Goal: Transaction & Acquisition: Purchase product/service

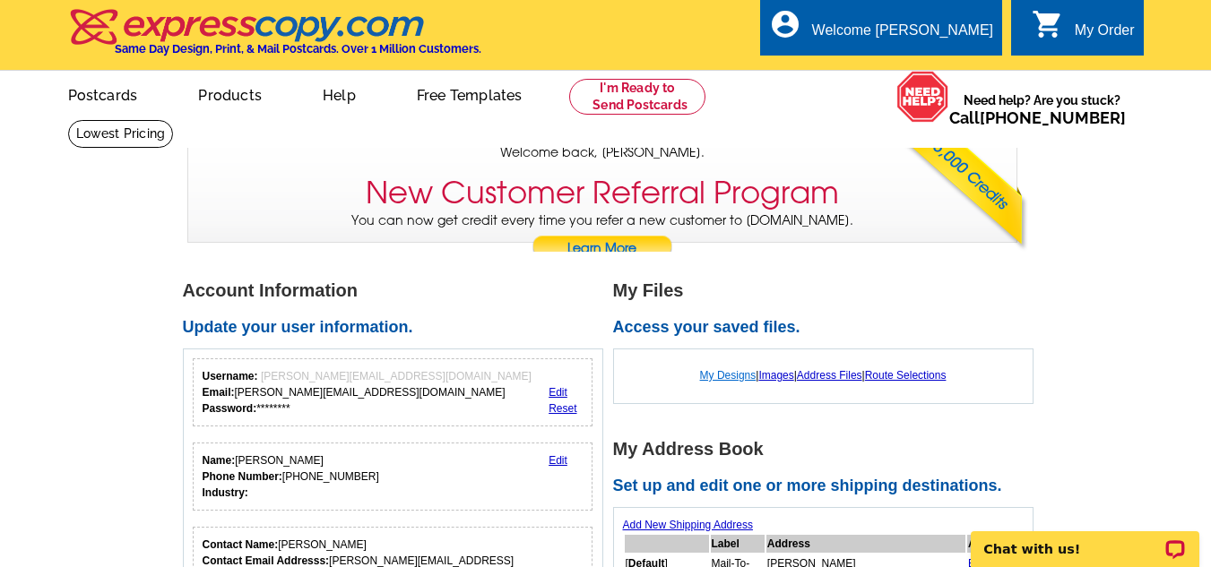
click at [725, 378] on link "My Designs" at bounding box center [728, 375] width 56 height 13
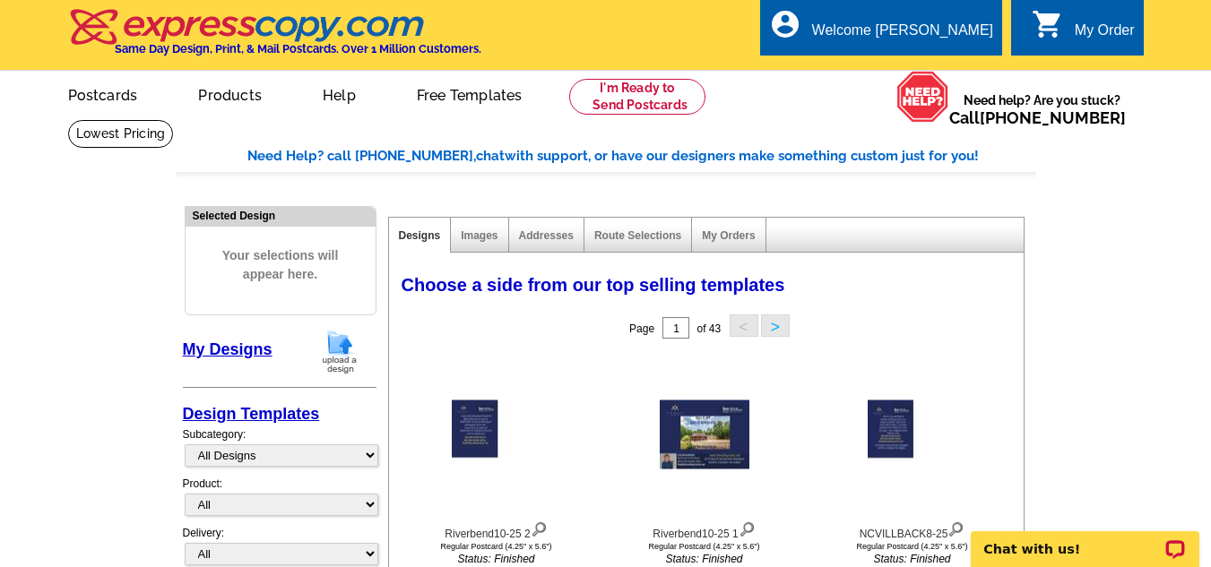
click at [339, 349] on img at bounding box center [339, 352] width 47 height 46
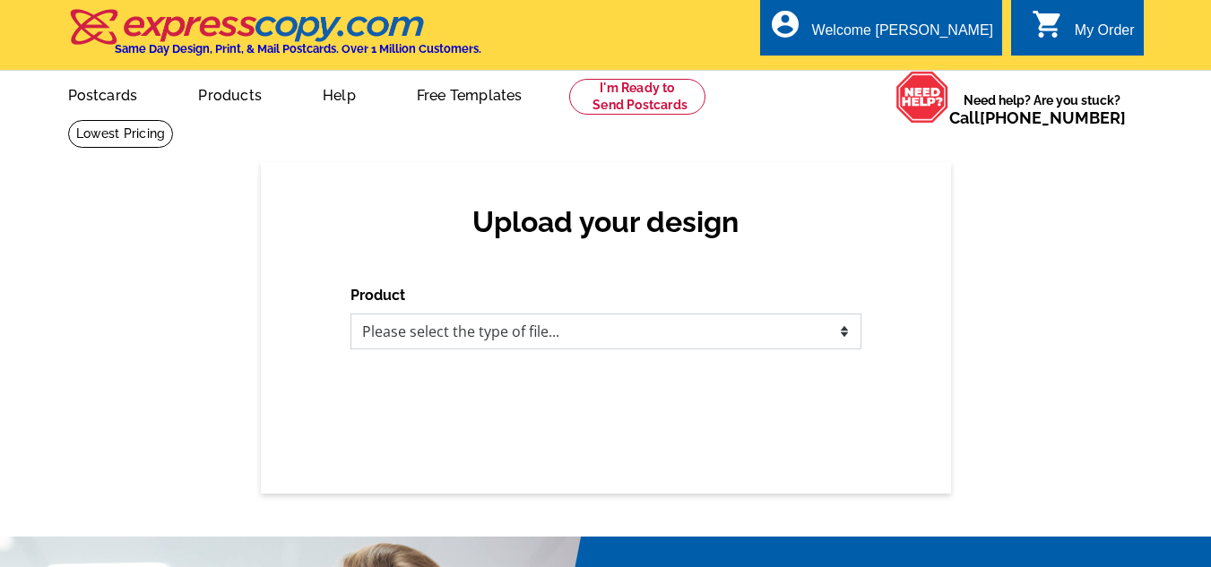
drag, startPoint x: 843, startPoint y: 325, endPoint x: 776, endPoint y: 323, distance: 66.4
click at [843, 325] on select "Please select the type of file... Postcards Business Cards Letters and flyers G…" at bounding box center [606, 332] width 511 height 36
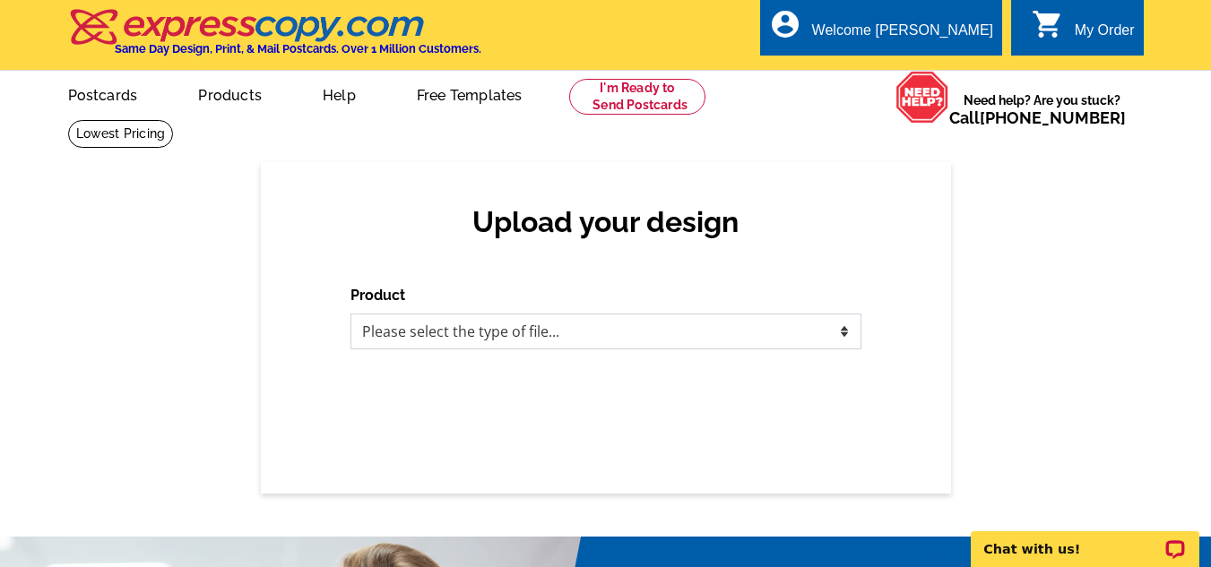
select select "1"
click at [351, 315] on select "Please select the type of file... Postcards Business Cards Letters and flyers G…" at bounding box center [606, 332] width 511 height 36
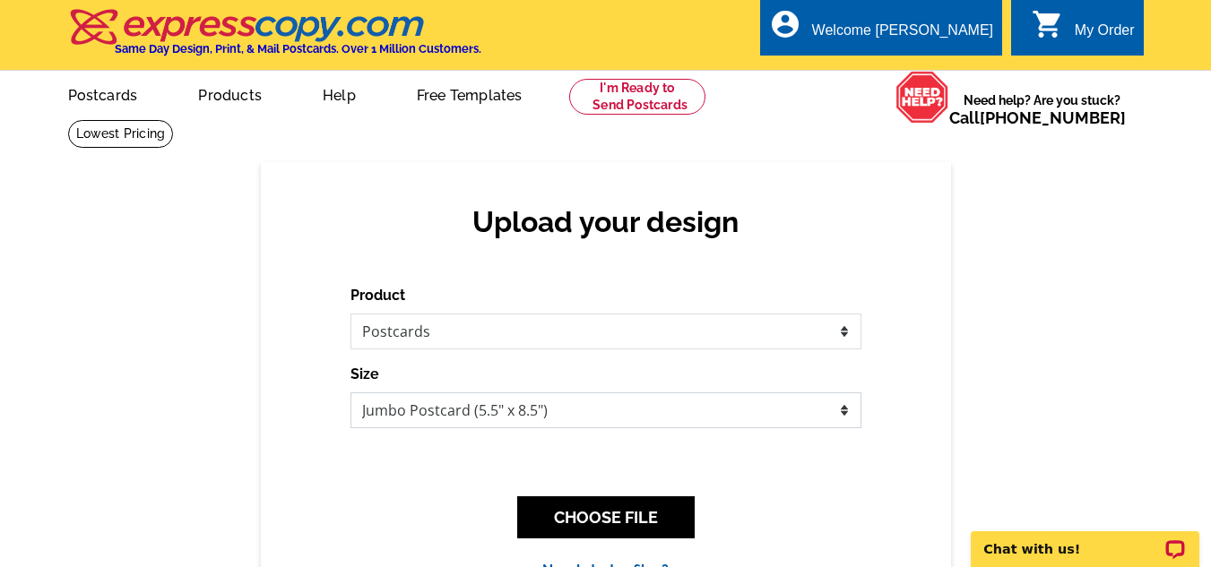
click at [847, 405] on select "Jumbo Postcard (5.5" x 8.5") Regular Postcard (4.25" x 5.6") Panoramic Postcard…" at bounding box center [606, 411] width 511 height 36
select select "1"
click at [351, 394] on select "Jumbo Postcard (5.5" x 8.5") Regular Postcard (4.25" x 5.6") Panoramic Postcard…" at bounding box center [606, 411] width 511 height 36
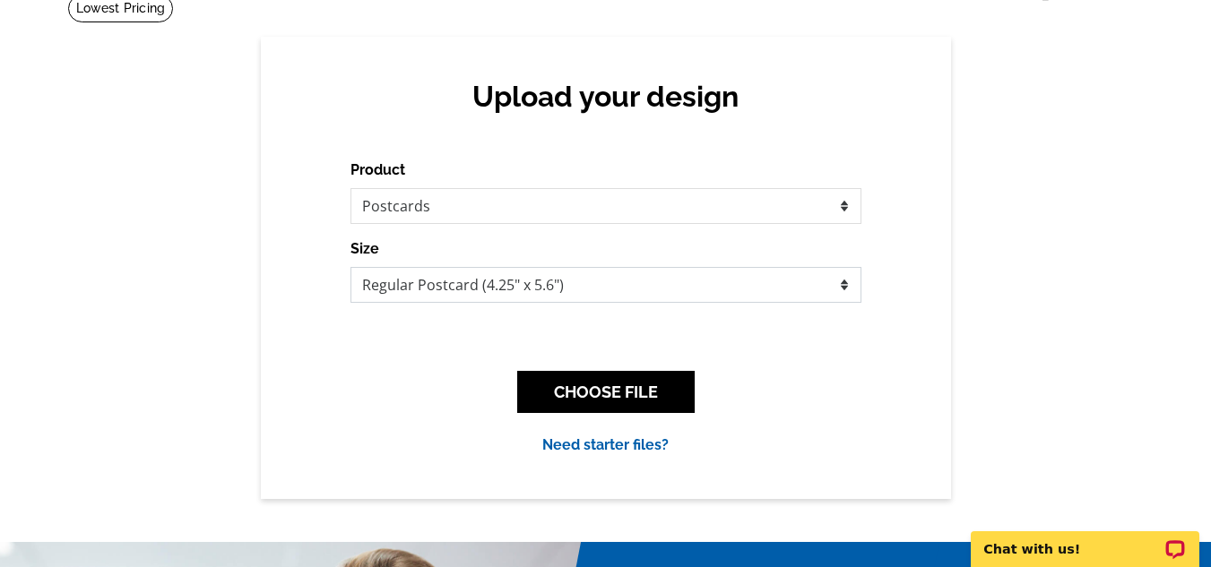
scroll to position [269, 0]
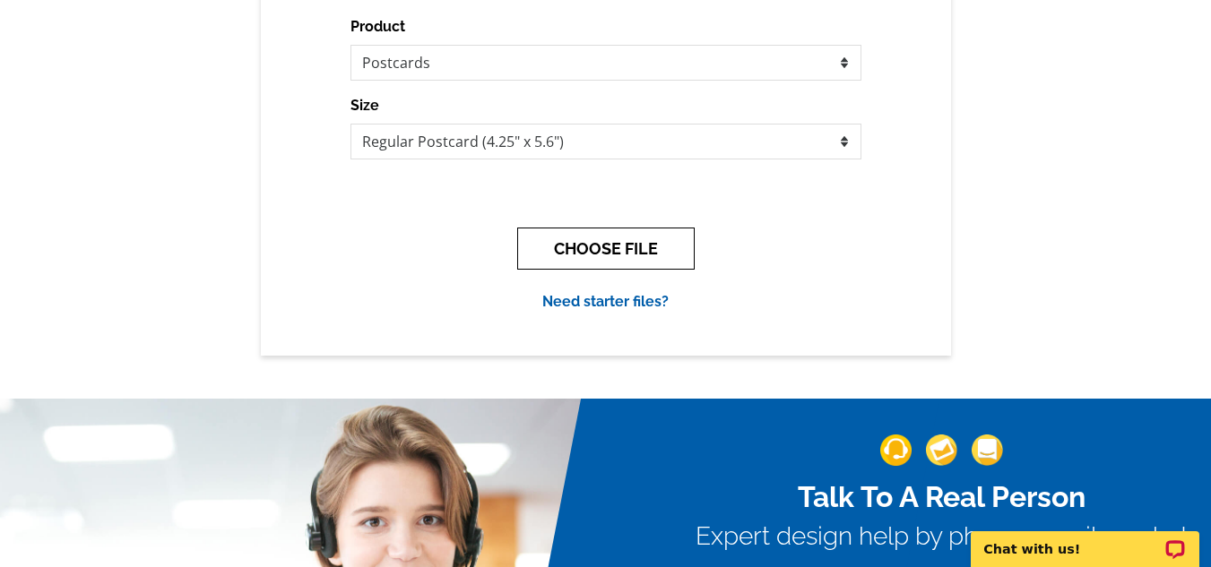
click at [644, 235] on button "CHOOSE FILE" at bounding box center [606, 249] width 178 height 42
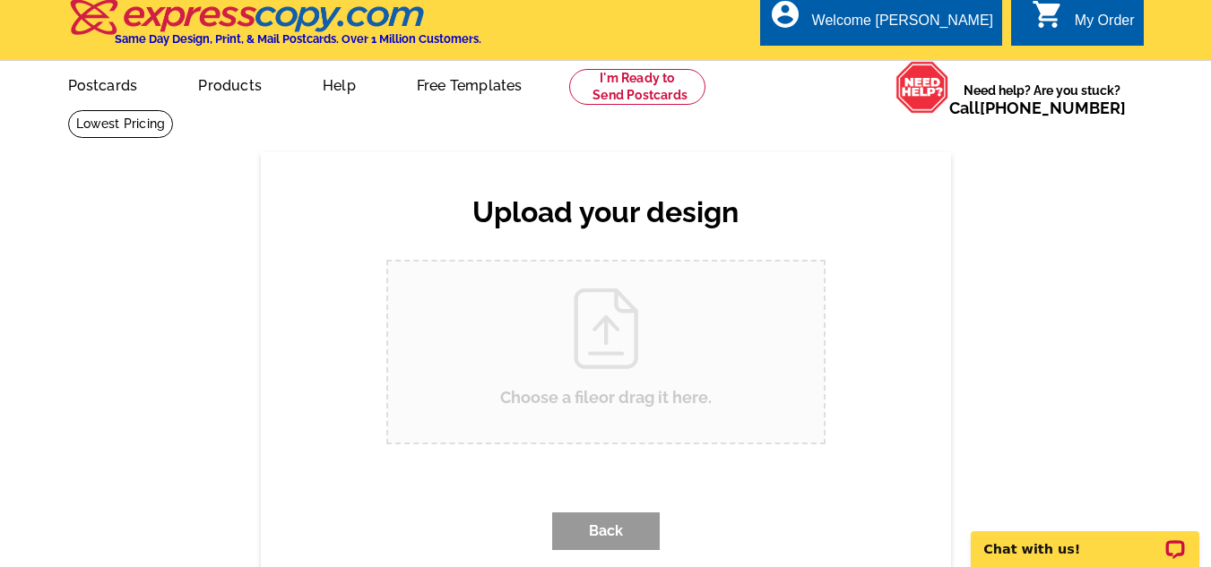
scroll to position [0, 0]
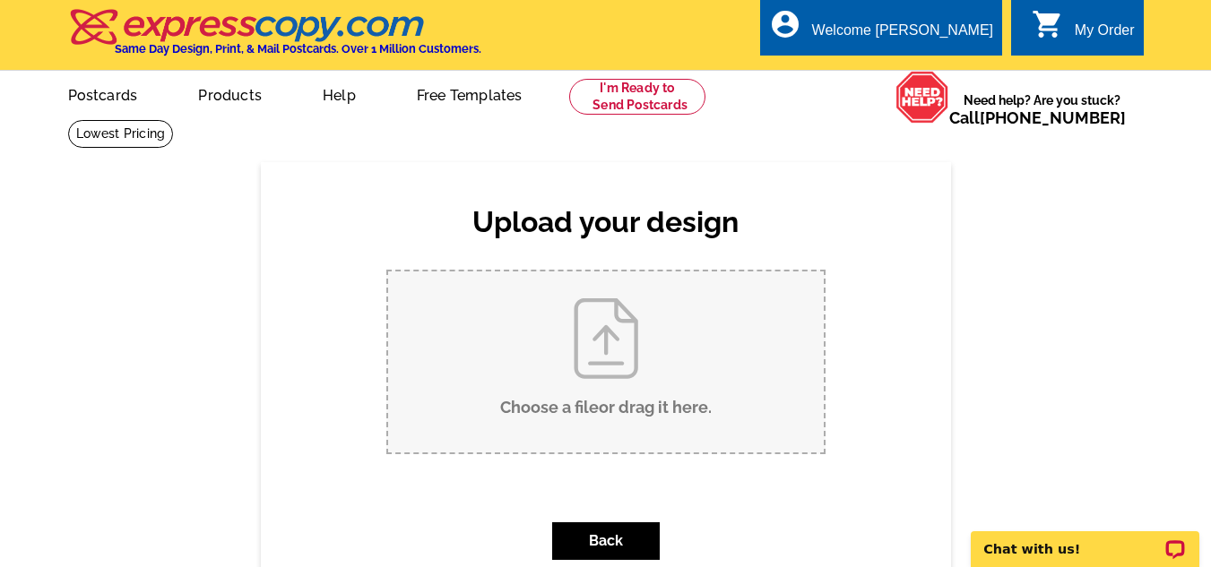
click at [583, 380] on input "Choose a file or drag it here ." at bounding box center [606, 362] width 436 height 181
type input "C:\fakepath\WashingtonSt10-25.pdf"
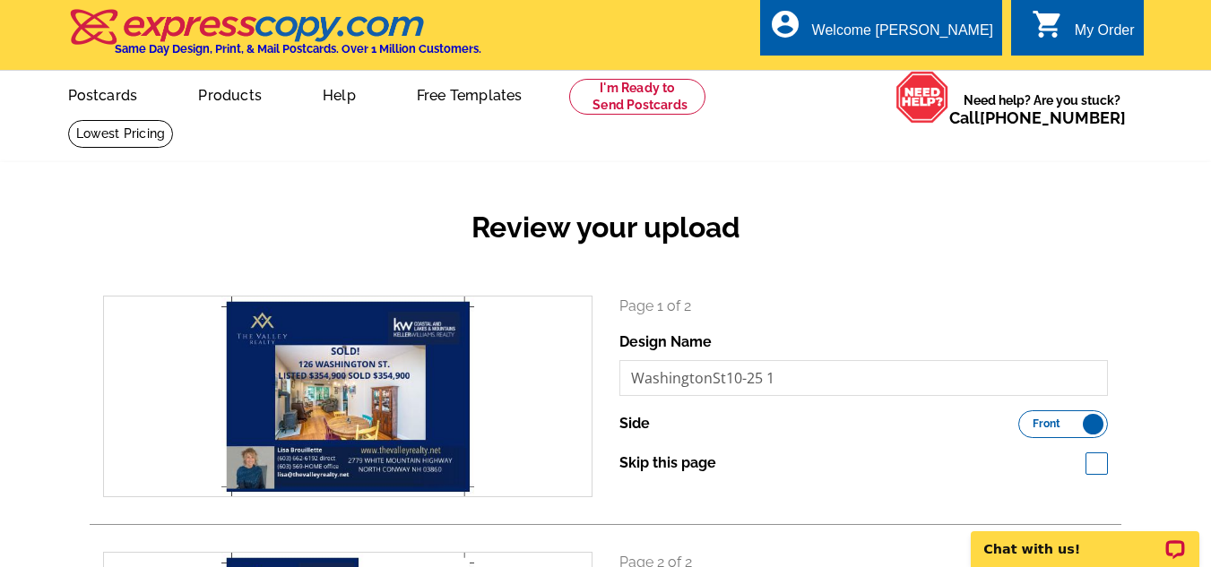
scroll to position [359, 0]
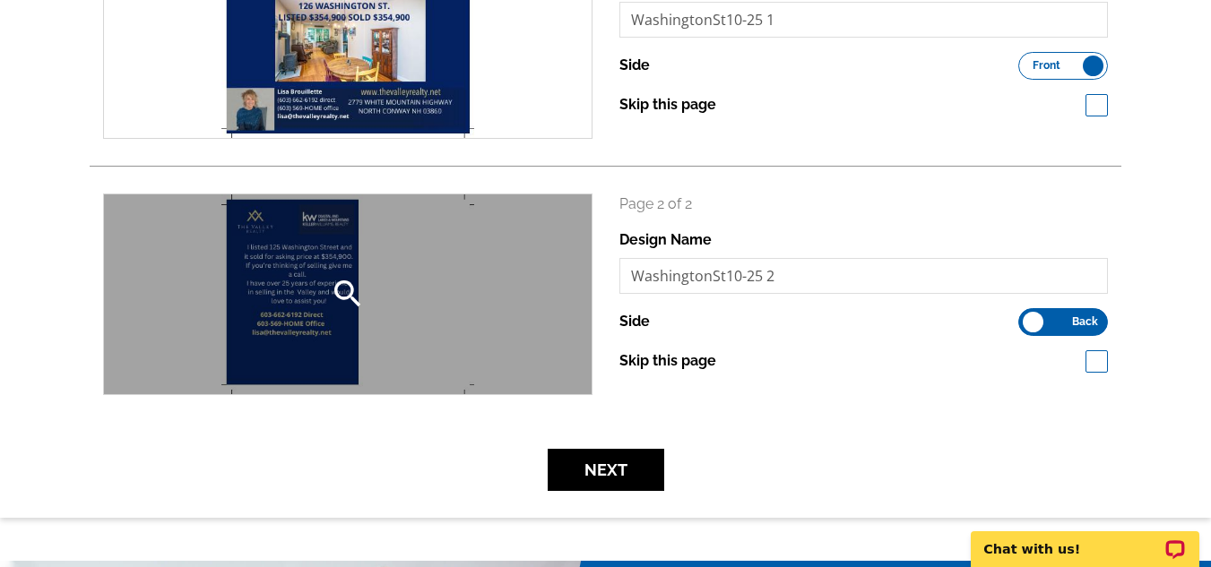
click at [284, 268] on div "search" at bounding box center [348, 295] width 488 height 200
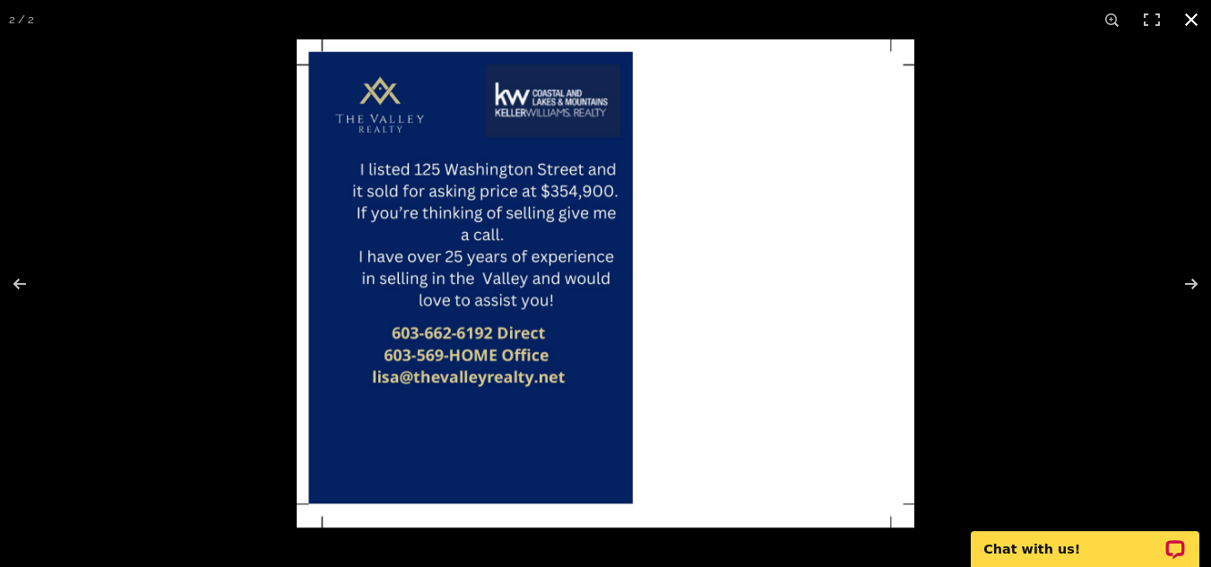
click at [1186, 16] on button at bounding box center [1191, 19] width 39 height 39
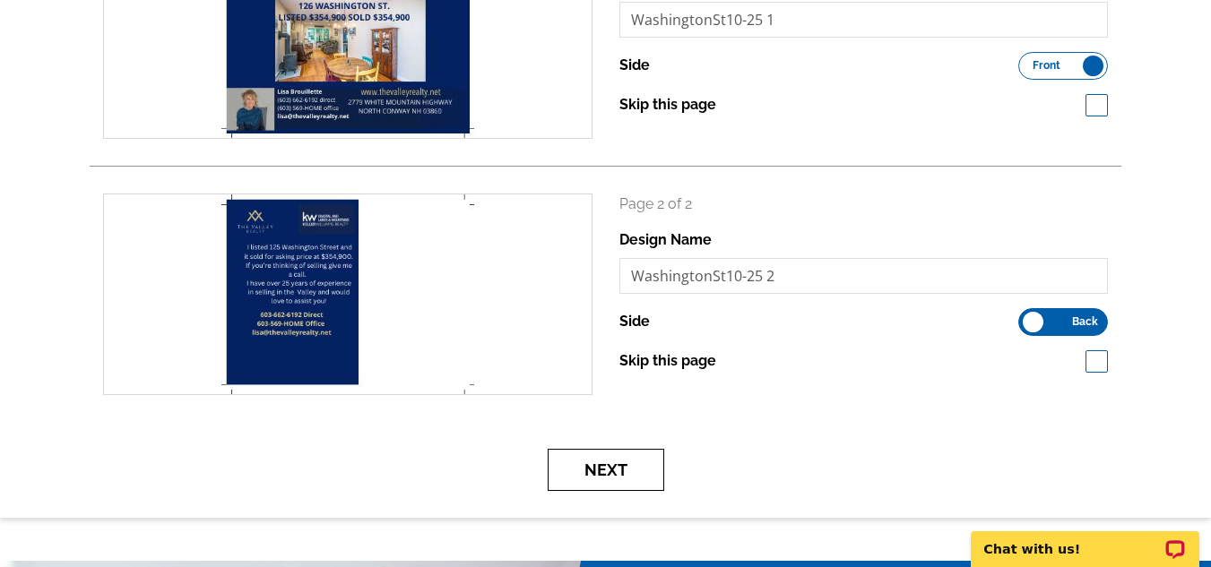
click at [603, 472] on button "Next" at bounding box center [606, 470] width 117 height 42
click at [594, 471] on button "Next" at bounding box center [606, 470] width 117 height 42
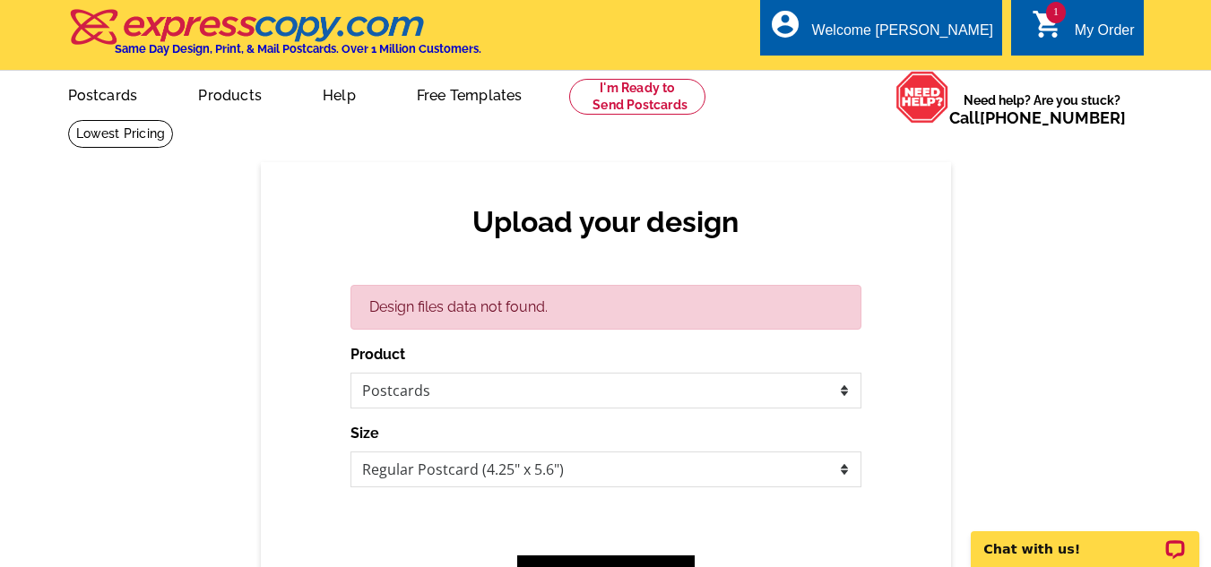
scroll to position [269, 0]
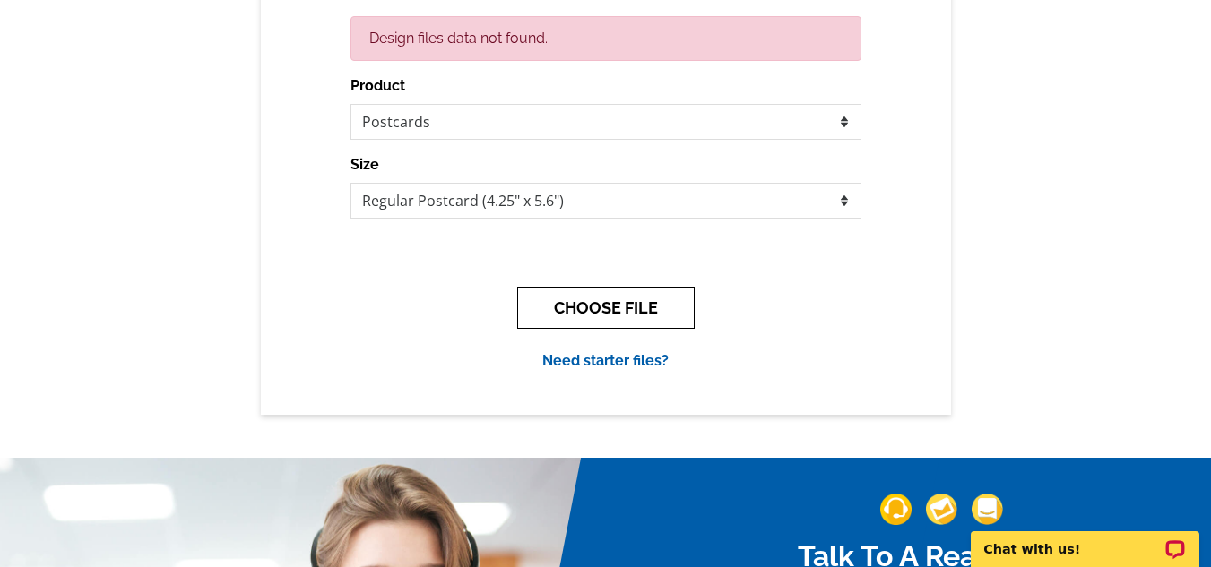
click at [600, 313] on button "CHOOSE FILE" at bounding box center [606, 308] width 178 height 42
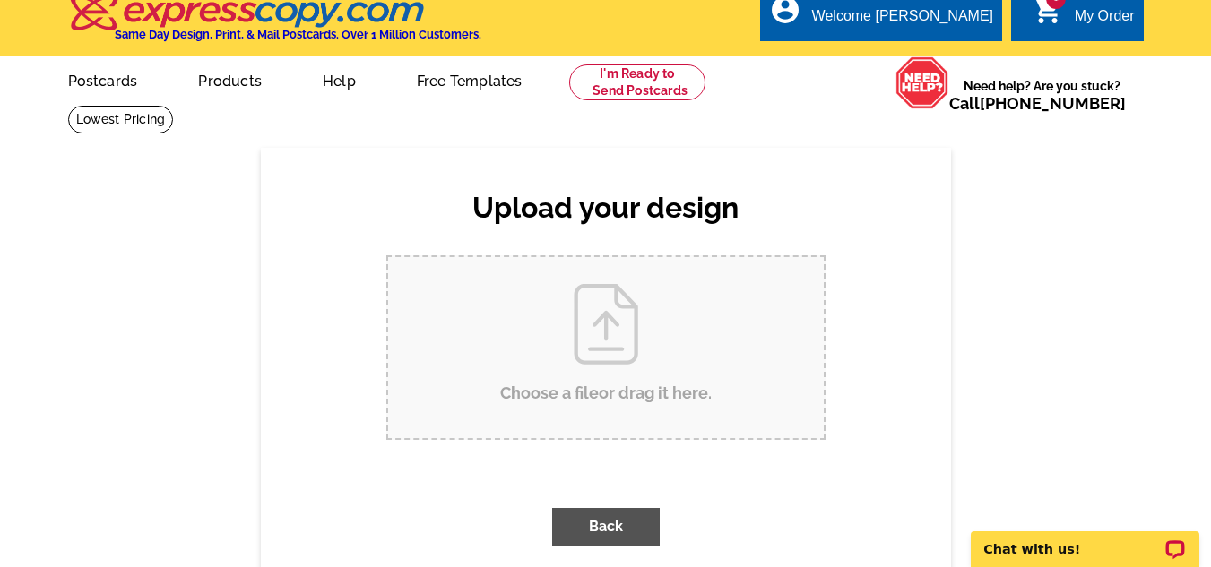
scroll to position [0, 0]
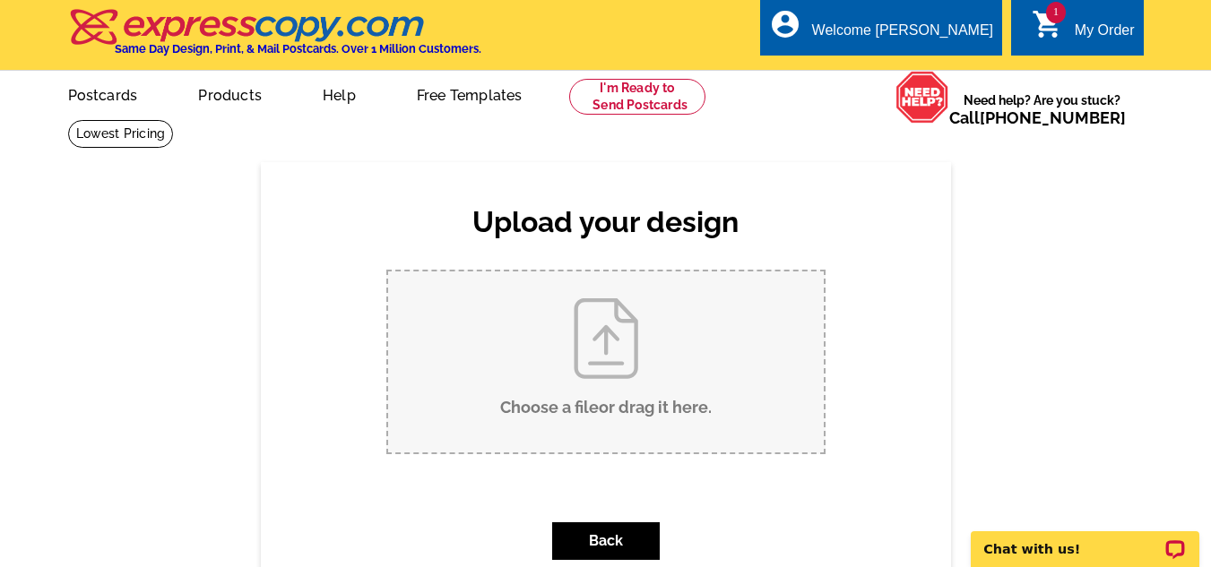
click at [600, 313] on input "Choose a file or drag it here ." at bounding box center [606, 362] width 436 height 181
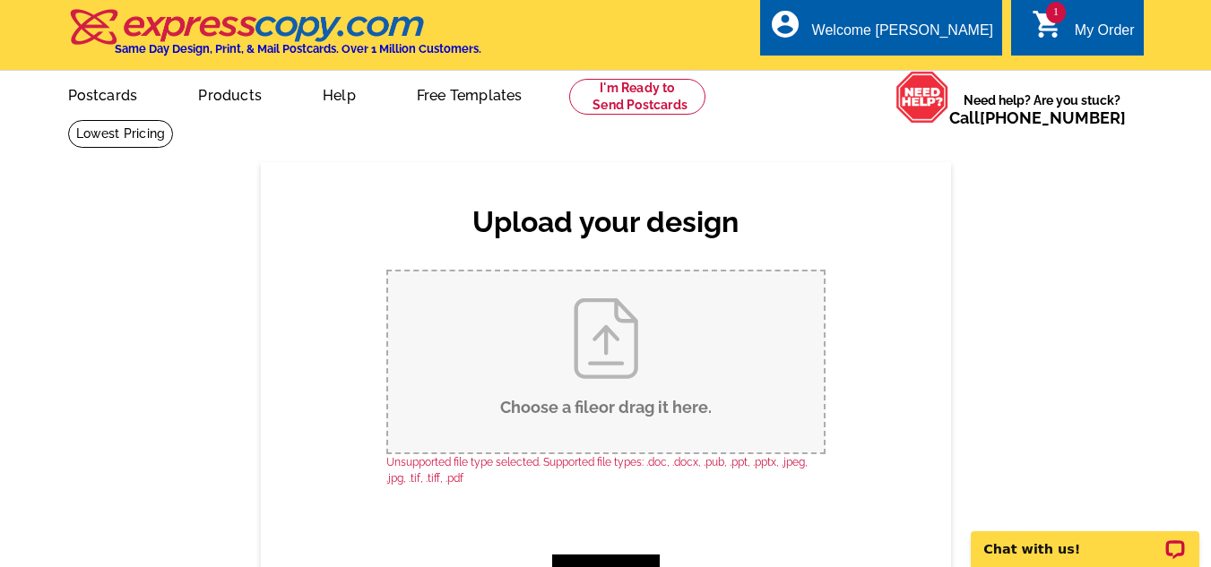
click at [589, 316] on input "Choose a file or drag it here ." at bounding box center [606, 362] width 436 height 181
type input "C:\fakepath\WashingtonSt10-25.pdf"
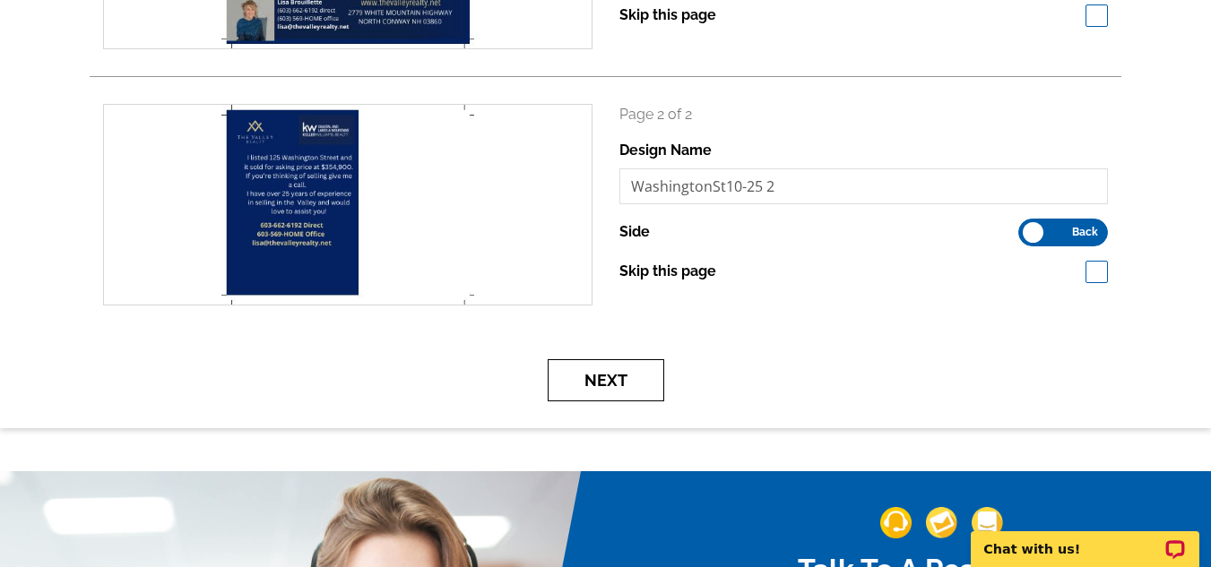
click at [622, 373] on button "Next" at bounding box center [606, 380] width 117 height 42
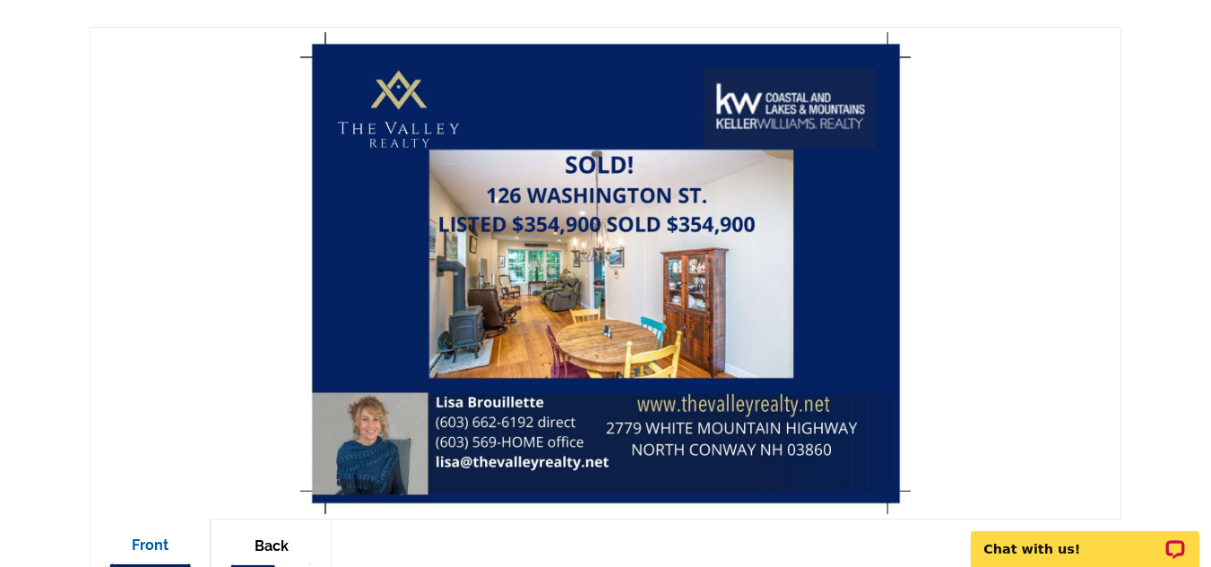
scroll to position [538, 0]
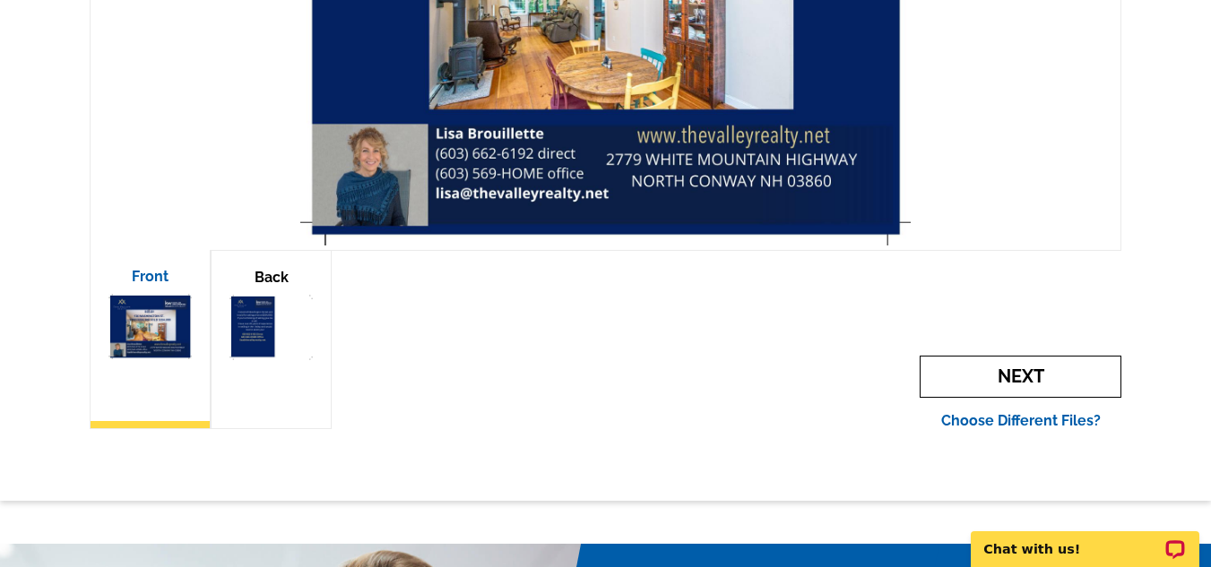
click at [999, 378] on span "Next" at bounding box center [1021, 377] width 202 height 42
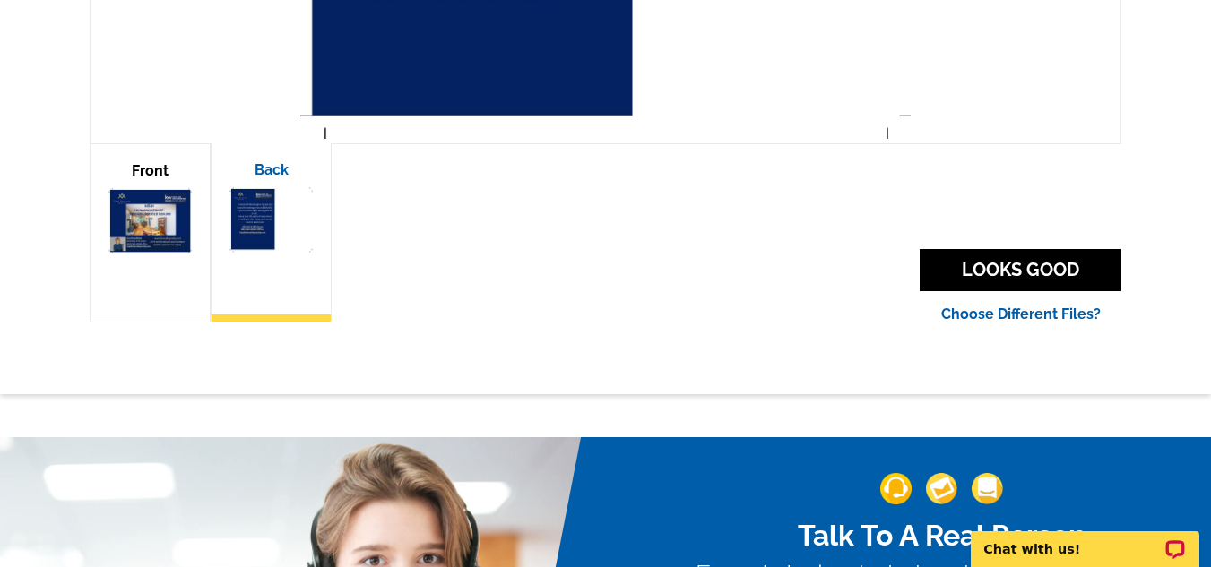
scroll to position [448, 0]
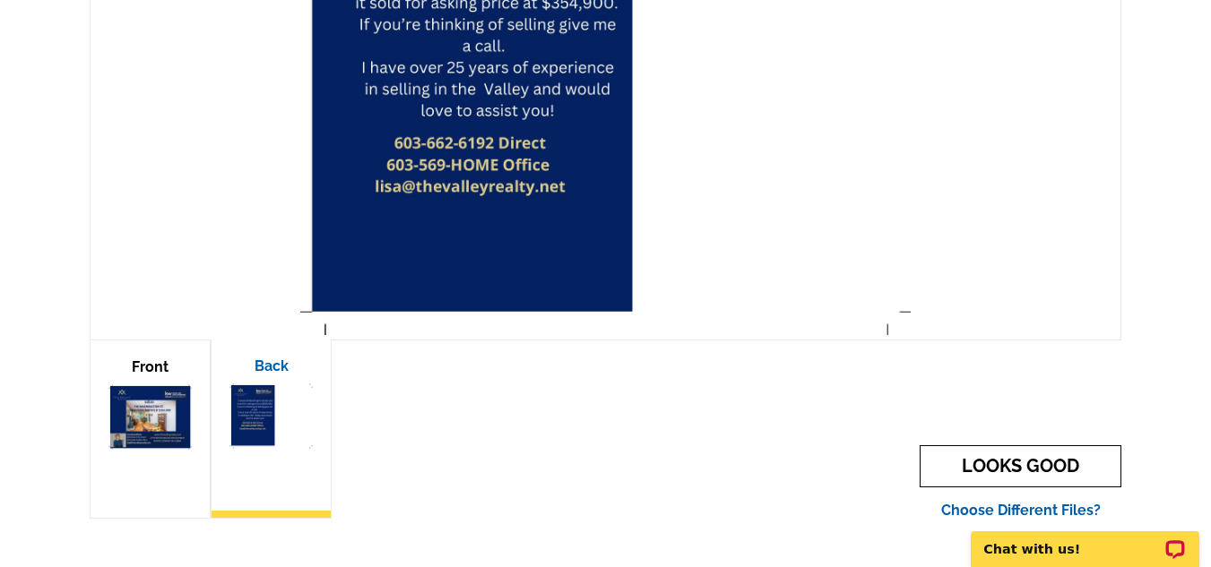
click at [1046, 463] on link "LOOKS GOOD" at bounding box center [1021, 467] width 202 height 42
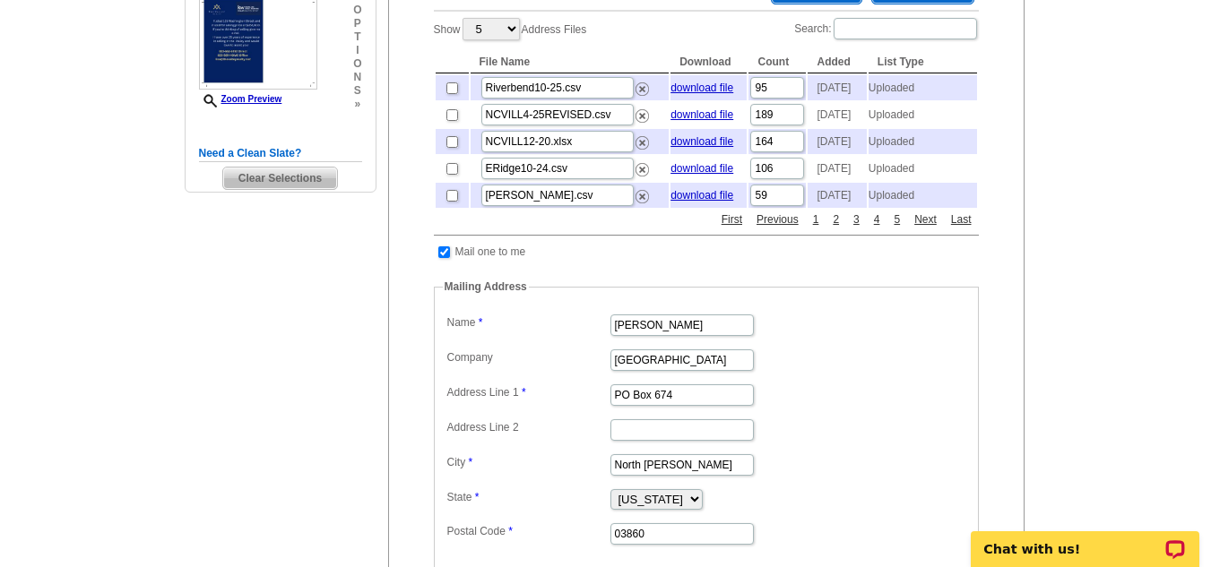
scroll to position [269, 0]
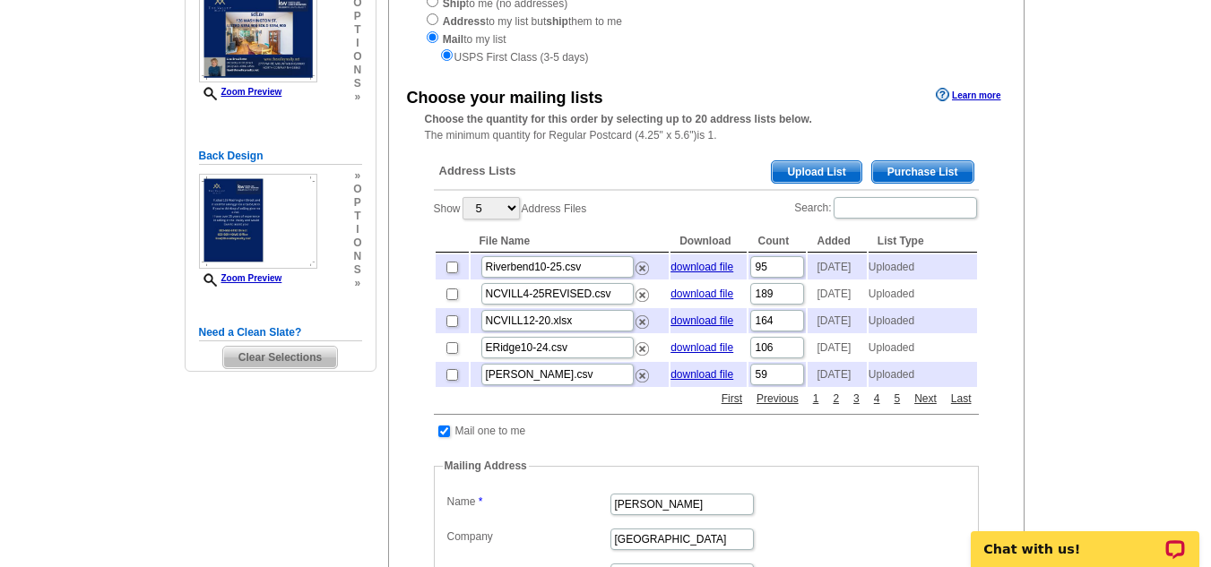
click at [842, 166] on span "Upload List" at bounding box center [816, 172] width 89 height 22
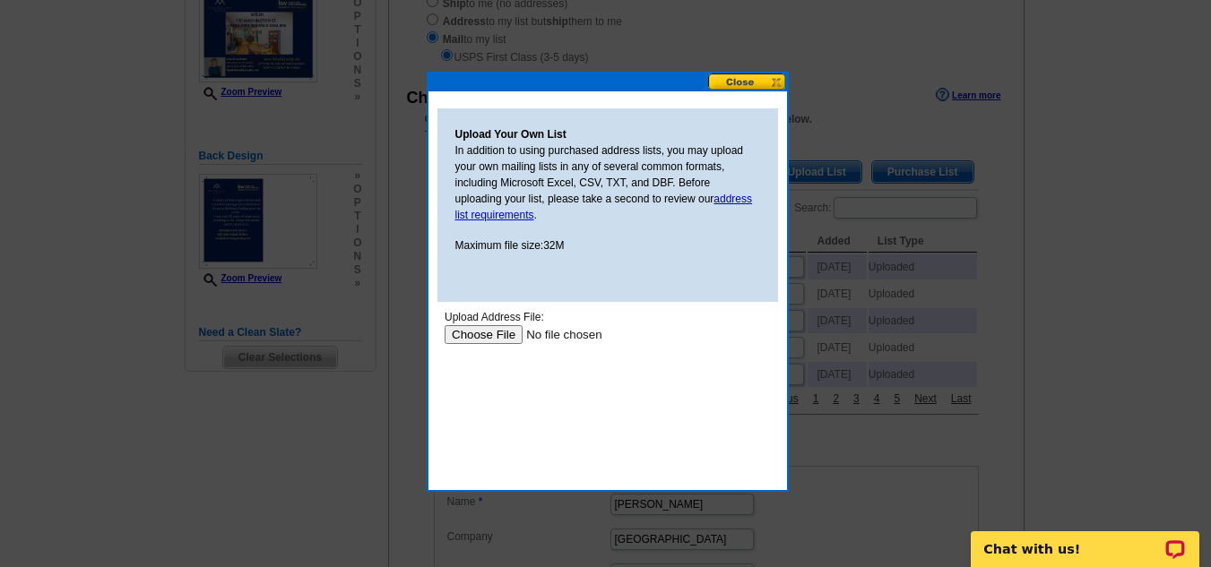
scroll to position [0, 0]
click at [485, 338] on input "file" at bounding box center [557, 334] width 227 height 19
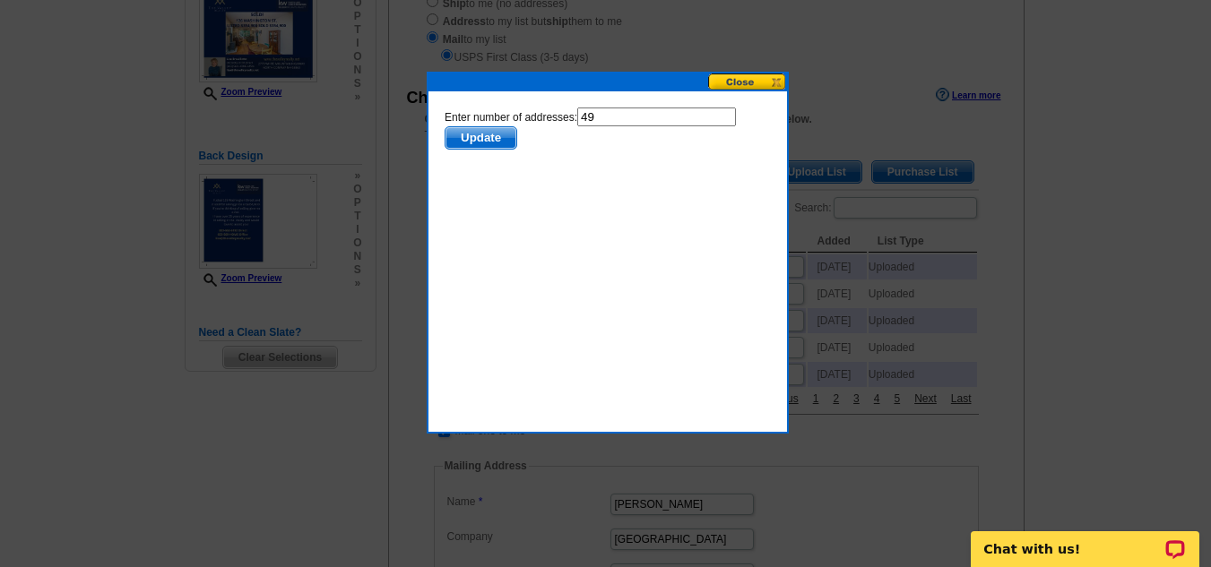
click at [496, 136] on span "Update" at bounding box center [480, 138] width 71 height 22
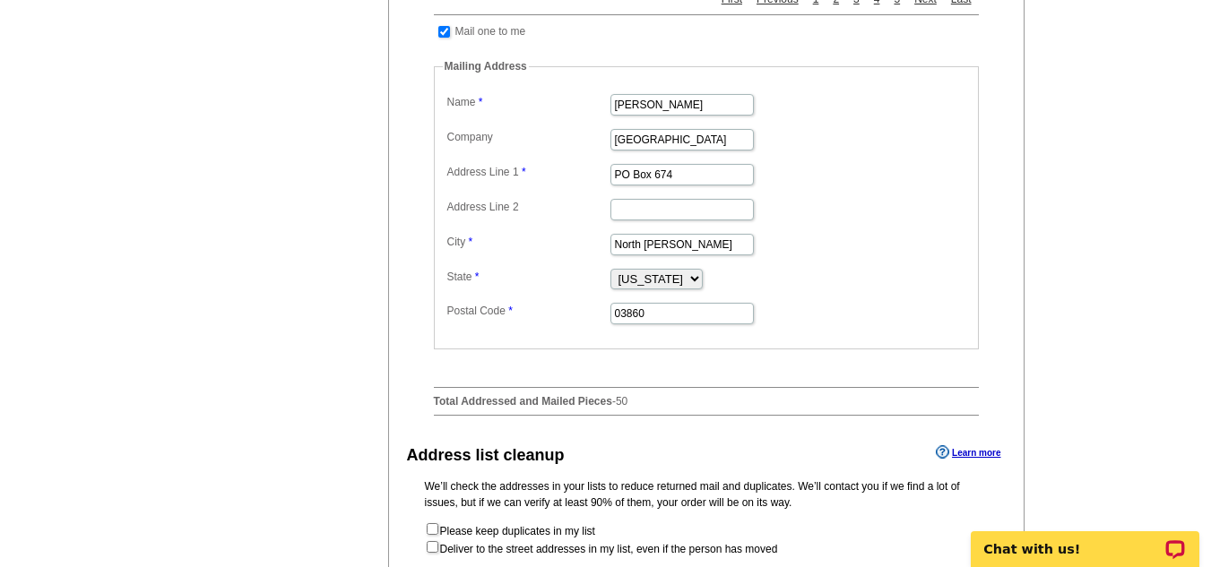
scroll to position [896, 0]
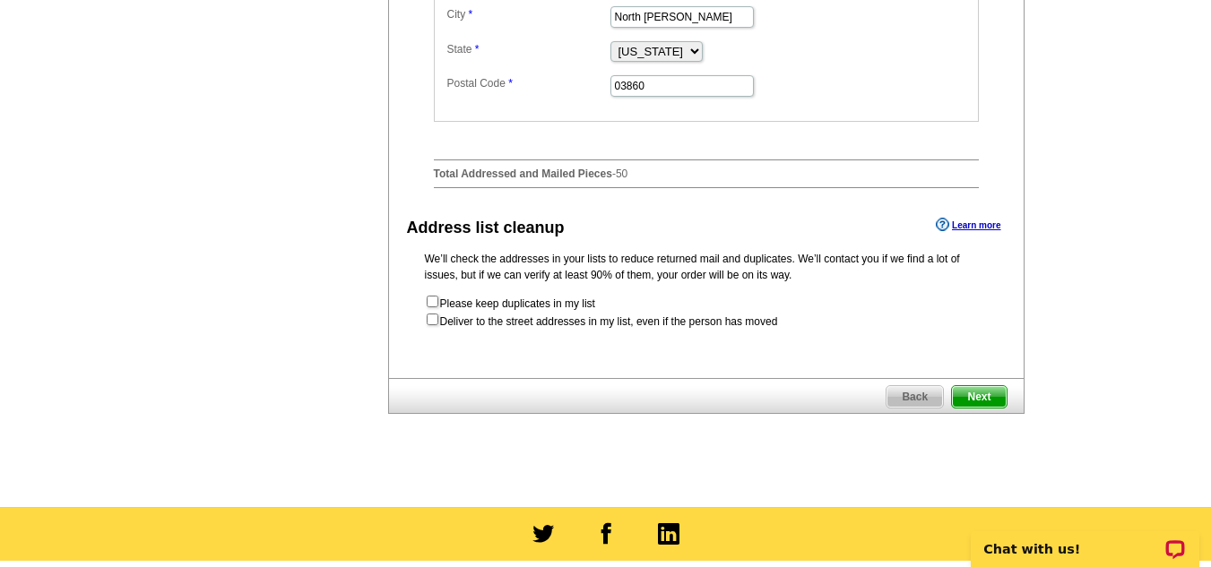
click at [973, 408] on span "Next" at bounding box center [979, 397] width 54 height 22
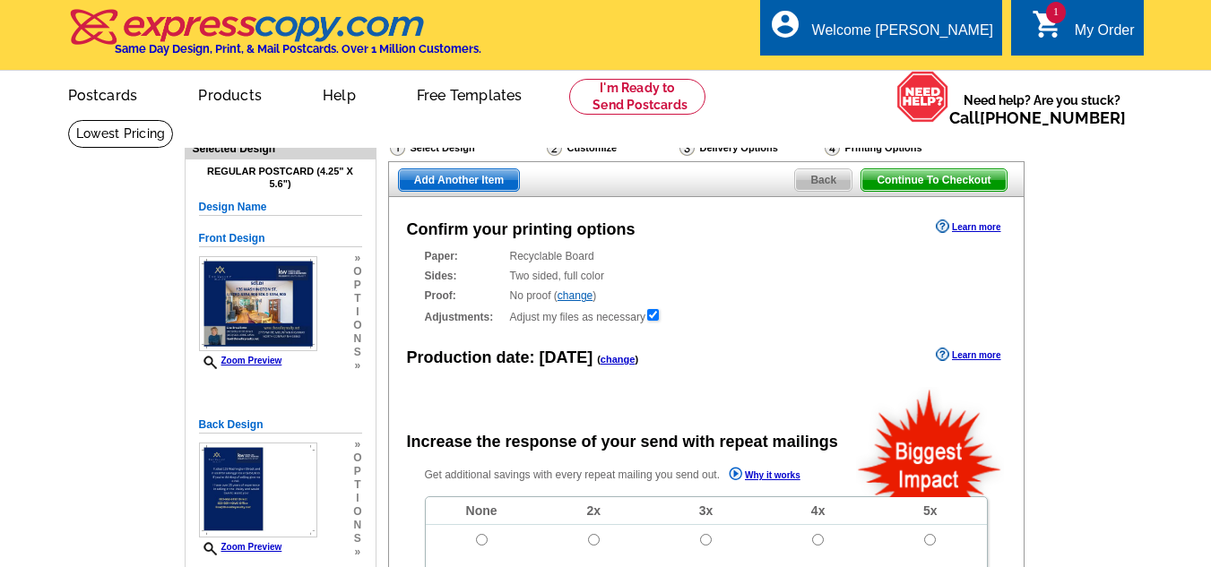
radio input "false"
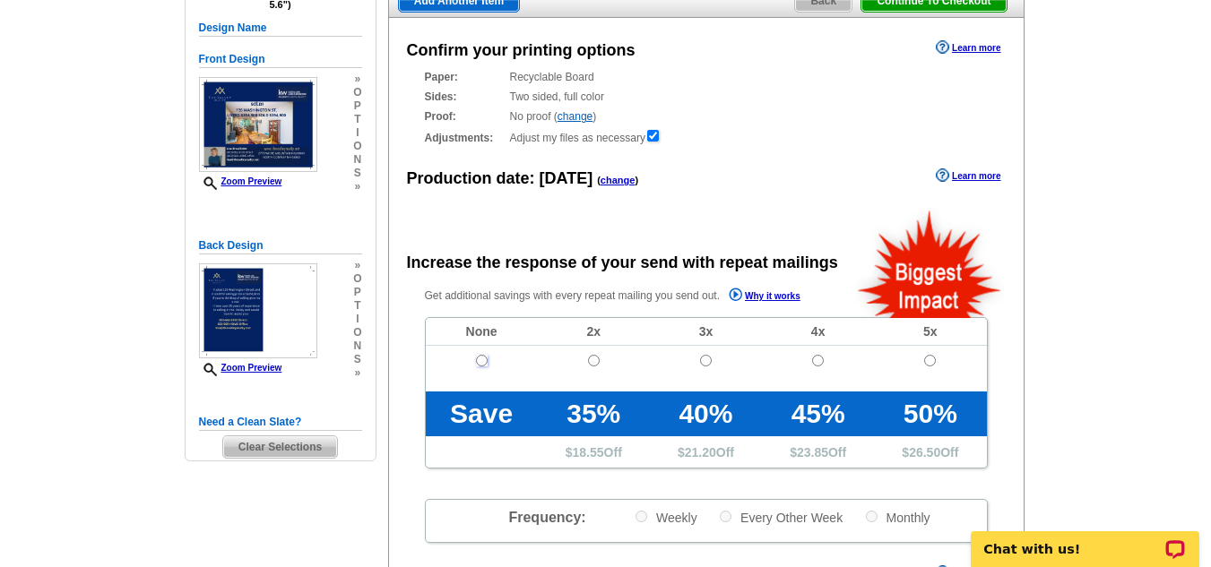
click at [487, 361] on input "radio" at bounding box center [482, 361] width 12 height 12
radio input "true"
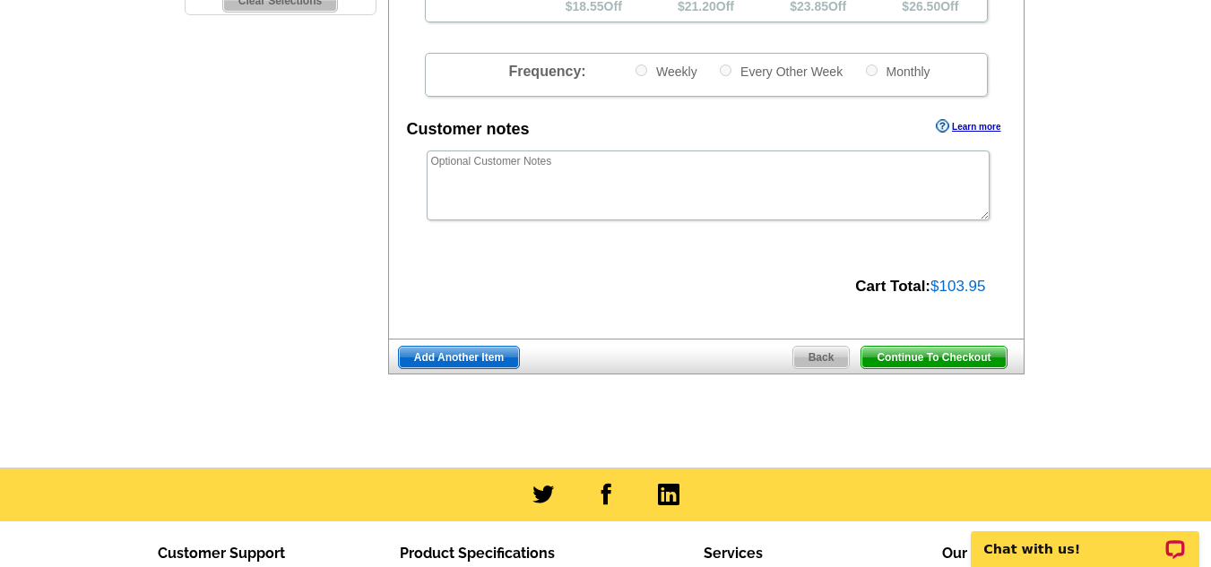
scroll to position [628, 0]
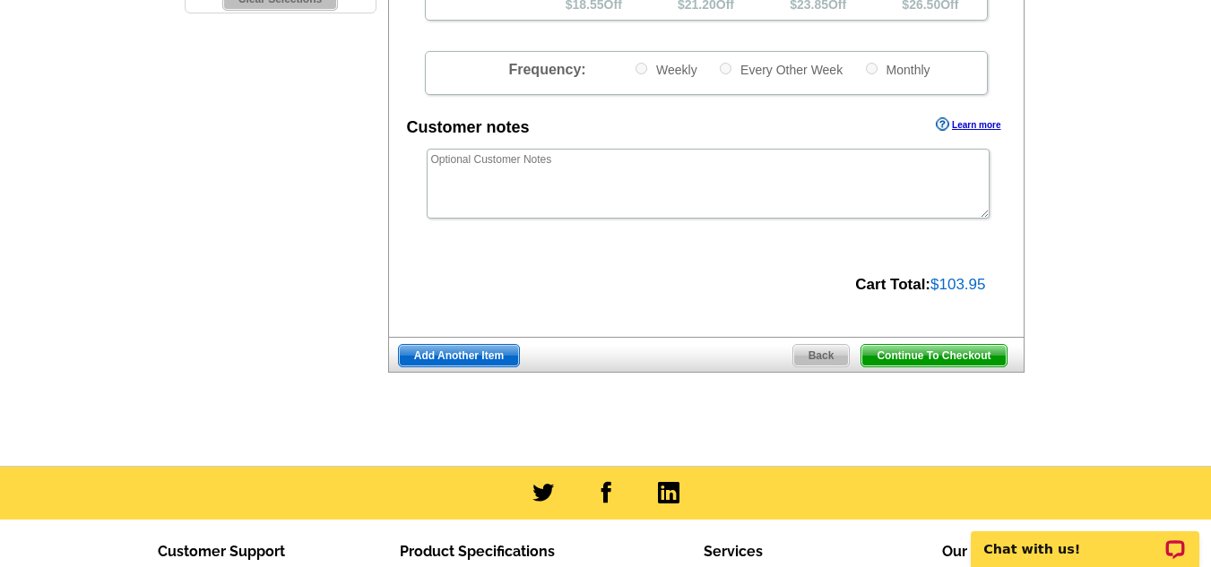
click at [936, 354] on span "Continue To Checkout" at bounding box center [934, 356] width 144 height 22
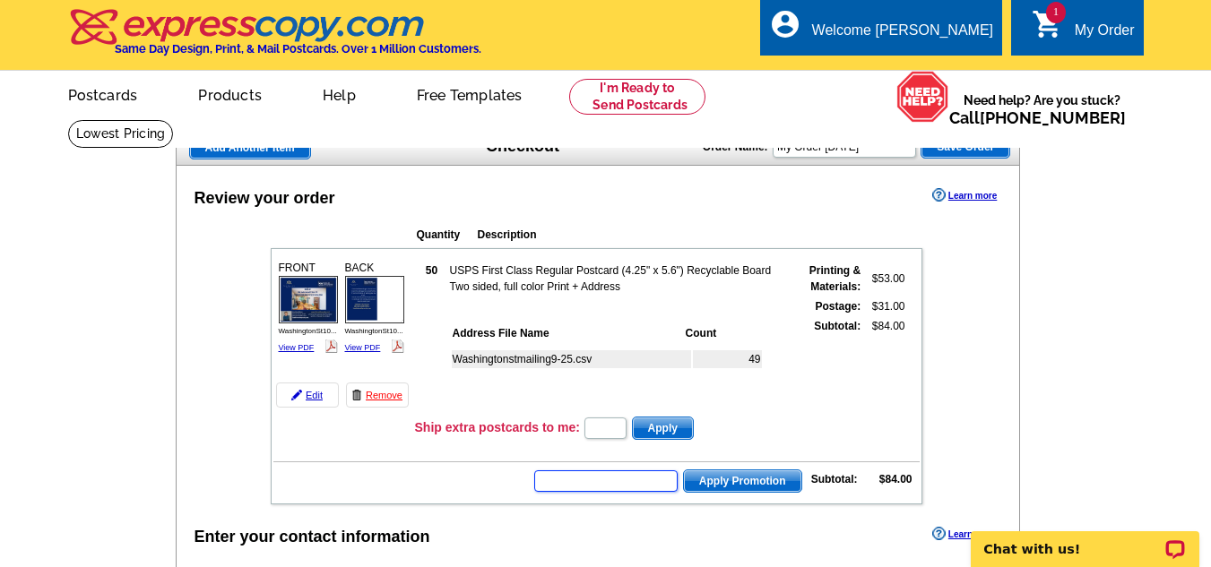
click at [614, 484] on input "text" at bounding box center [605, 482] width 143 height 22
type input "CC2330"
click at [754, 476] on span "Apply Promotion" at bounding box center [742, 482] width 117 height 22
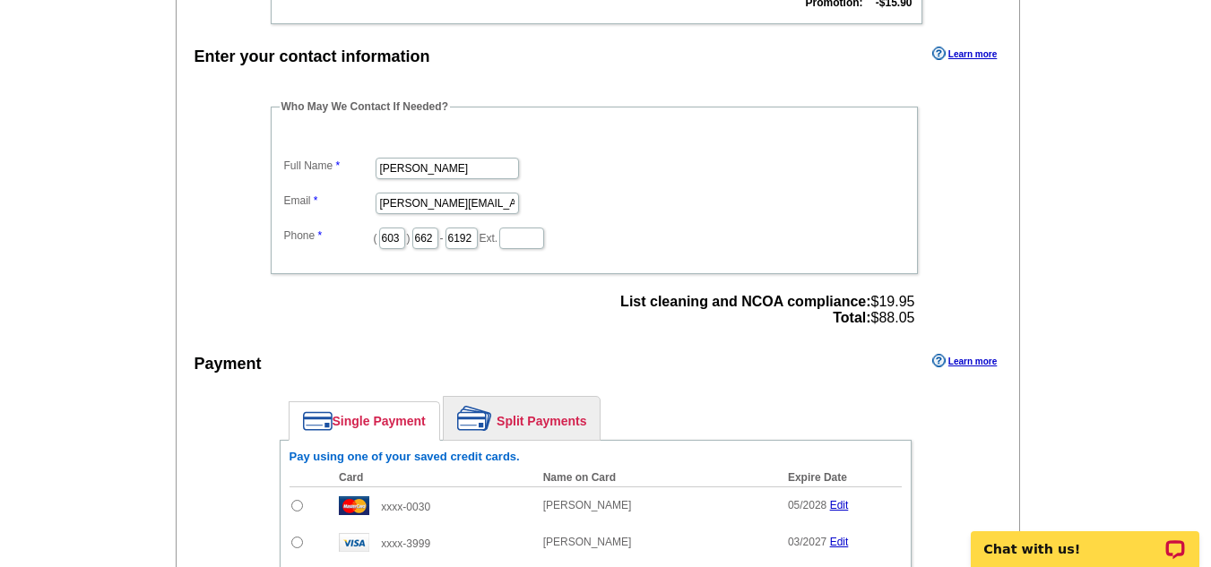
scroll to position [807, 0]
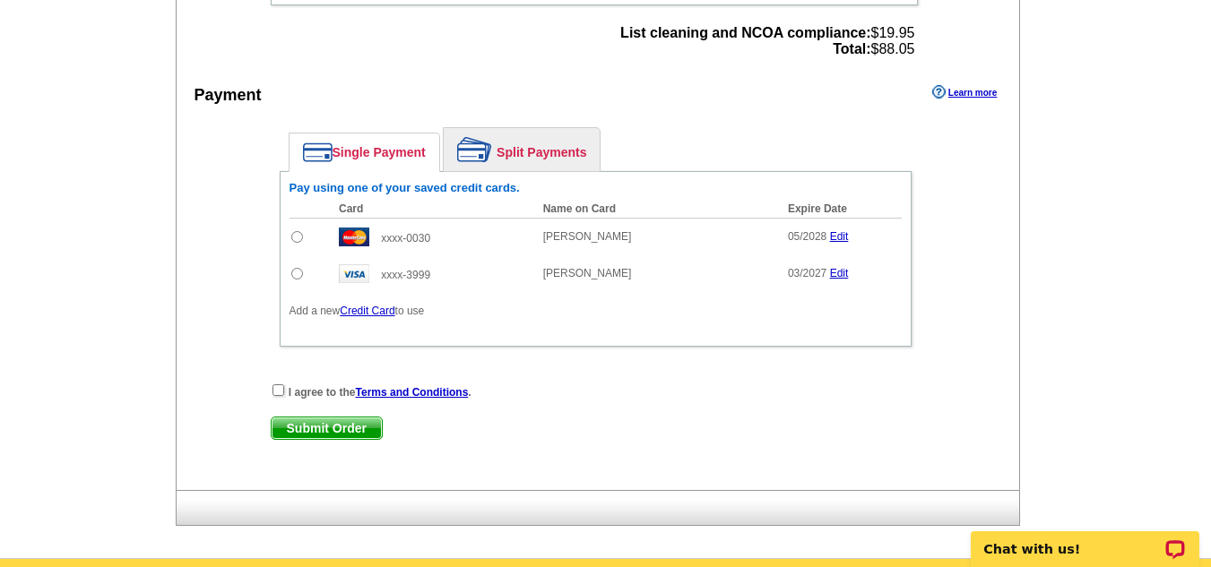
click at [298, 242] on input "radio" at bounding box center [297, 237] width 12 height 12
radio input "true"
click at [278, 389] on input "checkbox" at bounding box center [279, 391] width 12 height 12
checkbox input "true"
click at [319, 431] on span "Submit Order" at bounding box center [327, 429] width 110 height 22
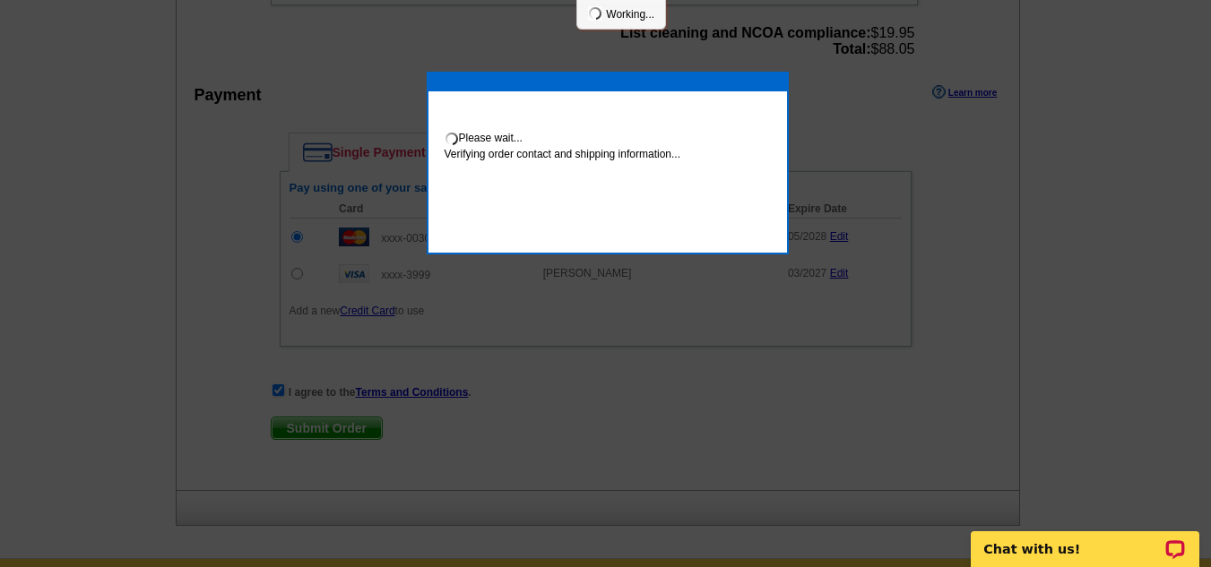
scroll to position [800, 0]
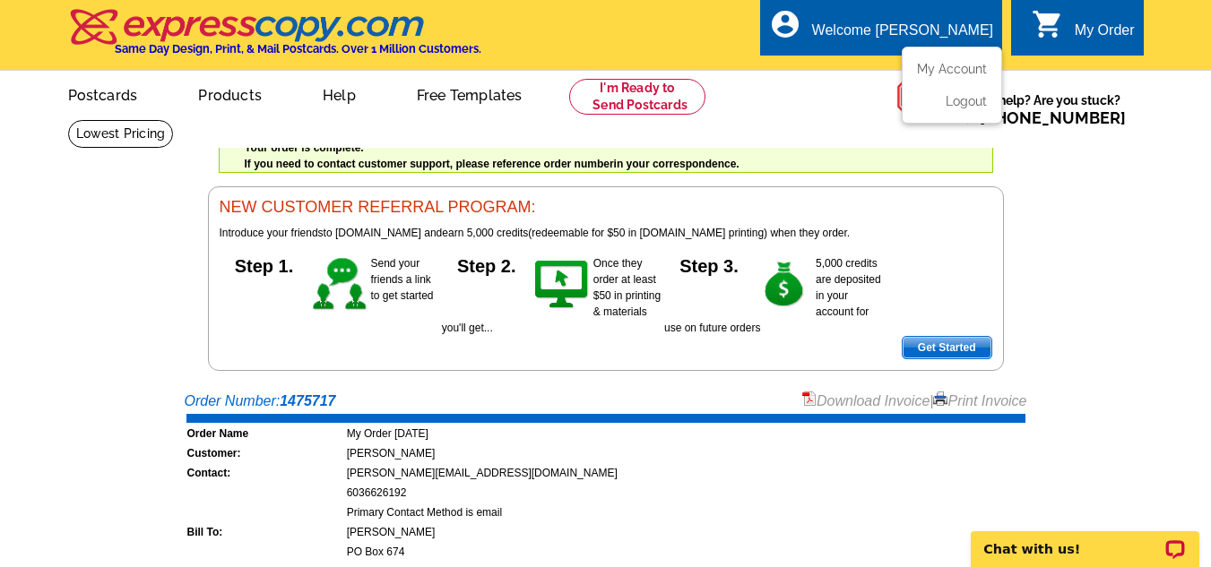
click at [942, 28] on div "Welcome [PERSON_NAME]" at bounding box center [902, 34] width 181 height 25
click at [972, 103] on link "Logout" at bounding box center [964, 101] width 46 height 16
